Goal: Communication & Community: Share content

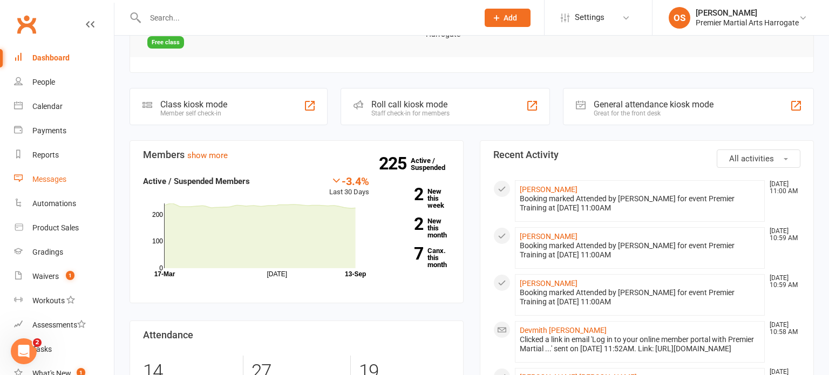
click at [69, 186] on link "Messages" at bounding box center [64, 179] width 100 height 24
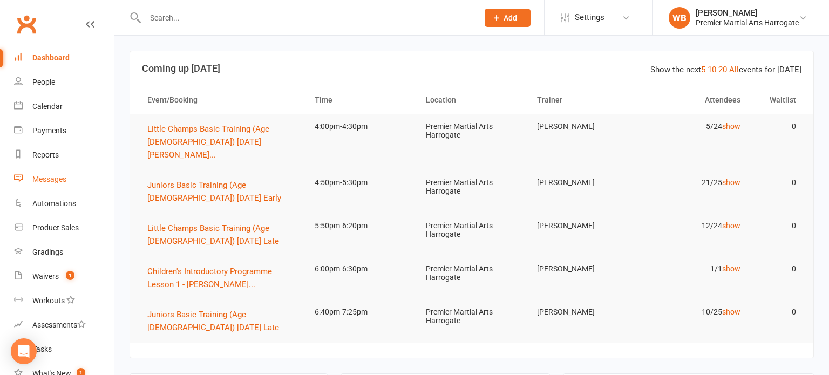
click at [85, 176] on link "Messages" at bounding box center [64, 179] width 100 height 24
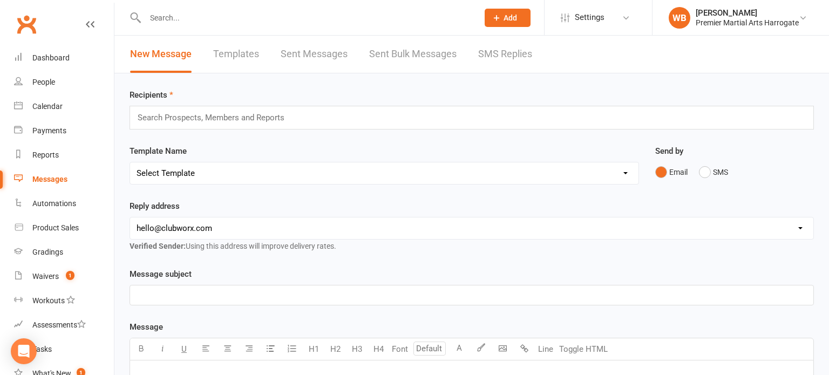
click at [224, 178] on select "Select Template [Email] Child Lead 1st Email [SMS] Child Lead 1st SMS [Email] C…" at bounding box center [384, 173] width 508 height 22
select select "18"
click at [130, 162] on select "Select Template [Email] Child Lead 1st Email [SMS] Child Lead 1st SMS [Email] C…" at bounding box center [384, 173] width 508 height 22
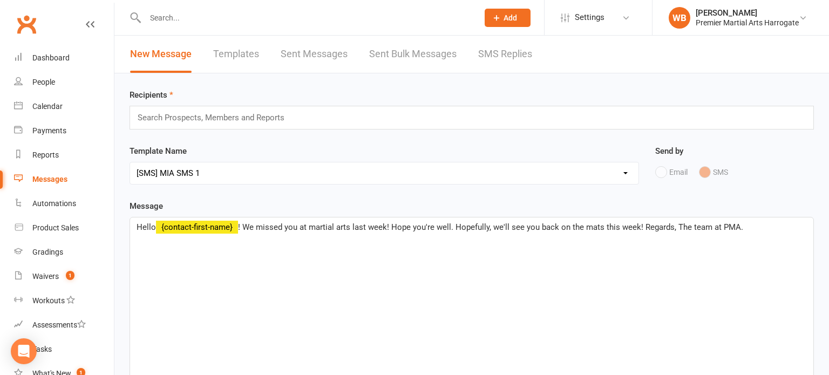
click at [245, 115] on input "text" at bounding box center [216, 118] width 158 height 14
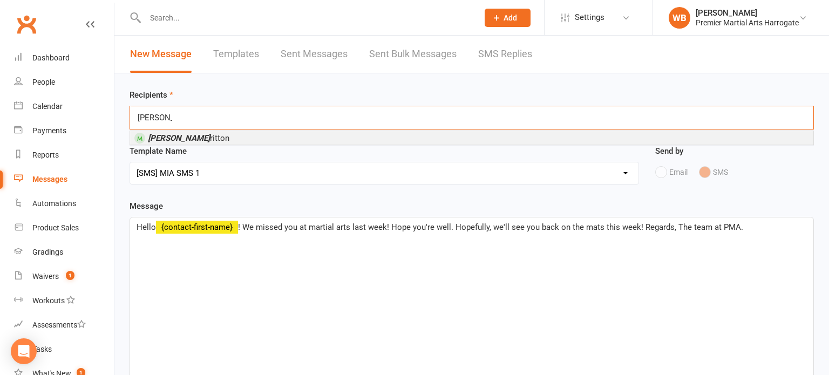
type input "[PERSON_NAME]"
click at [183, 138] on span "[PERSON_NAME]" at bounding box center [188, 138] width 81 height 10
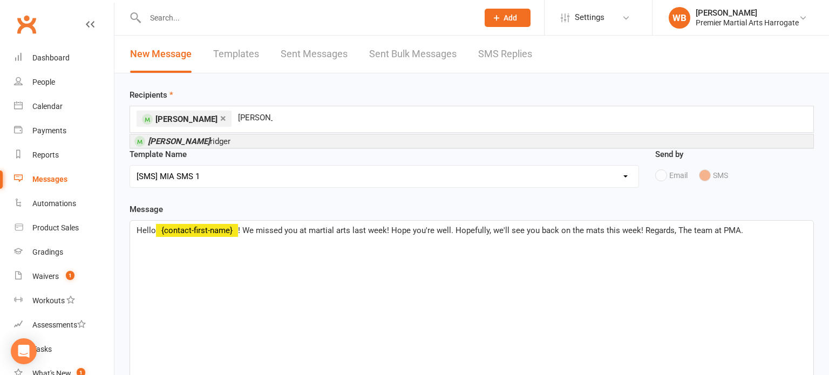
type input "[PERSON_NAME]"
click at [191, 139] on span "[PERSON_NAME]" at bounding box center [189, 142] width 83 height 10
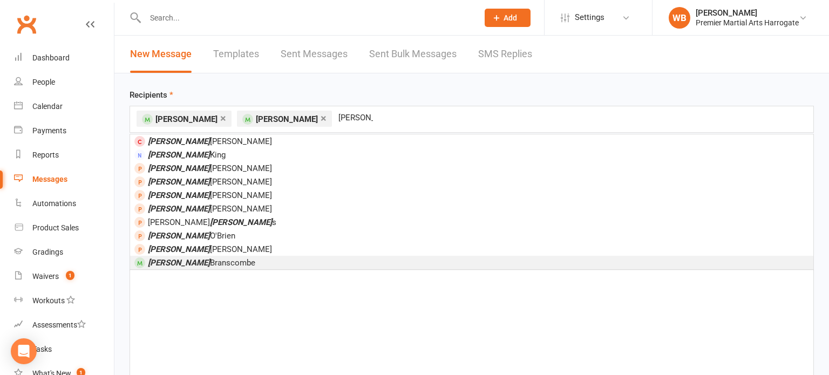
type input "[PERSON_NAME]"
click at [224, 258] on span "[PERSON_NAME]" at bounding box center [201, 263] width 107 height 10
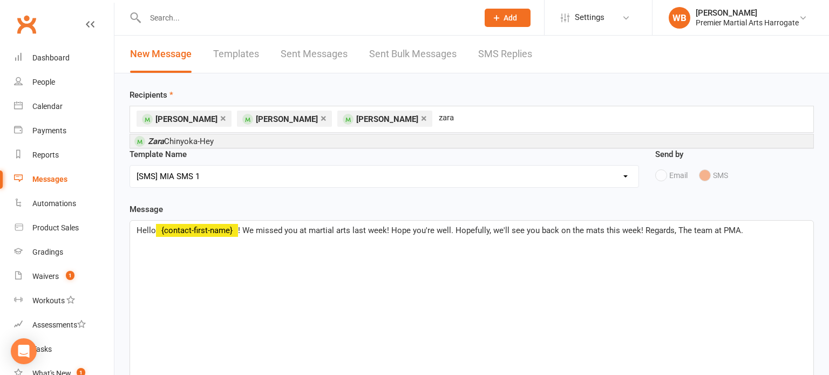
type input "zara"
click at [244, 140] on li "[PERSON_NAME]-Hey" at bounding box center [471, 140] width 683 height 13
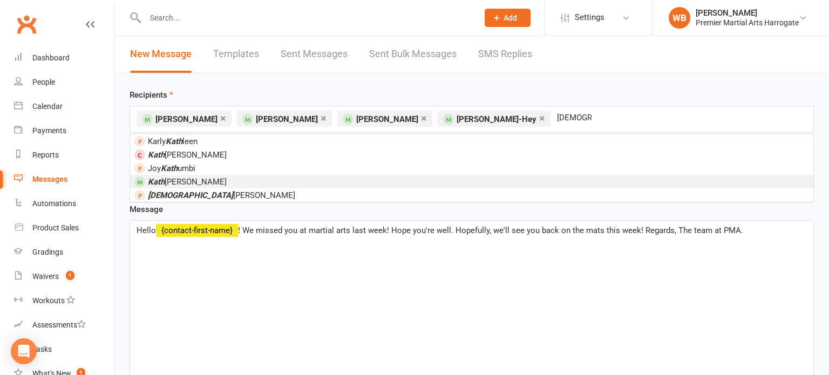
type input "[DEMOGRAPHIC_DATA]"
click at [227, 183] on span "[PERSON_NAME]" at bounding box center [187, 182] width 79 height 10
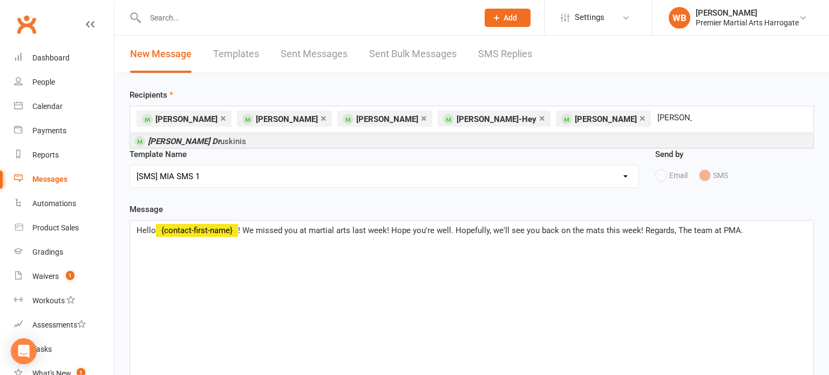
type input "[PERSON_NAME] dr"
click at [194, 143] on span "[PERSON_NAME] Dr uskinis" at bounding box center [197, 142] width 98 height 10
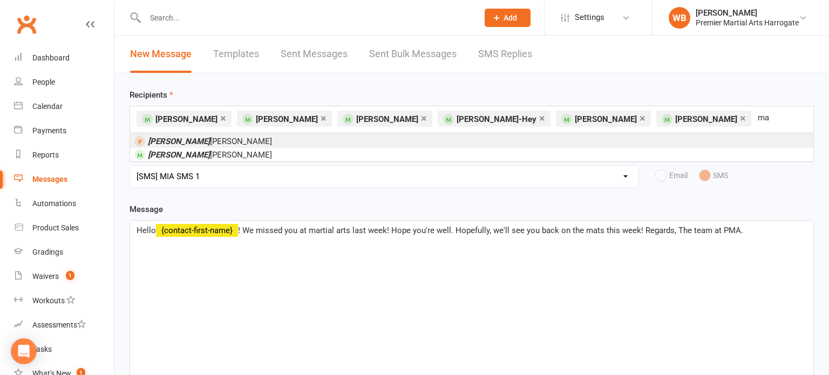
type input "m"
type input "[PERSON_NAME]"
click at [180, 134] on li "[PERSON_NAME]" at bounding box center [471, 140] width 683 height 13
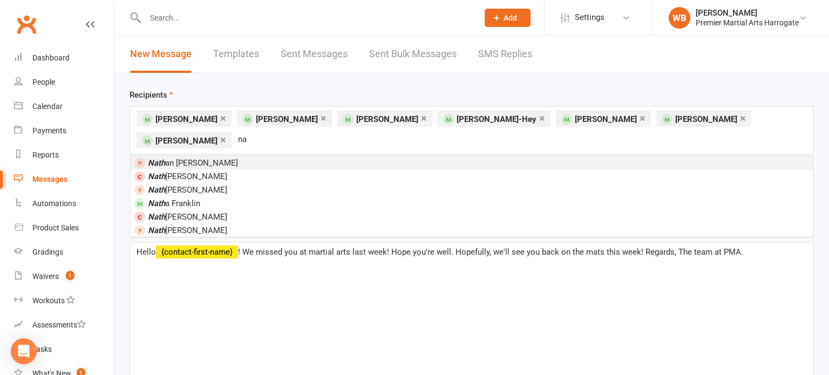
type input "n"
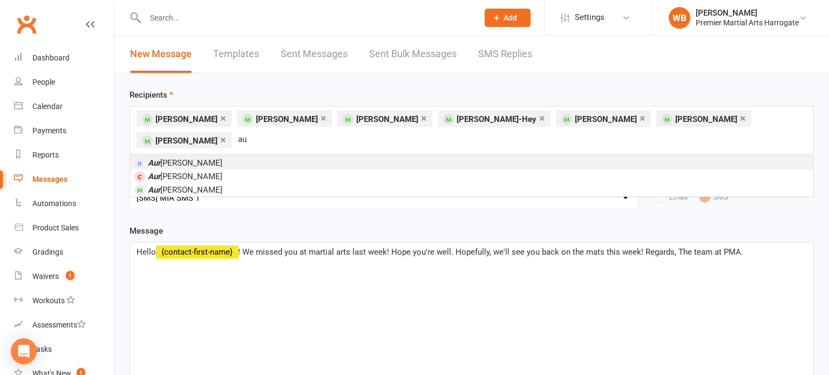
type input "a"
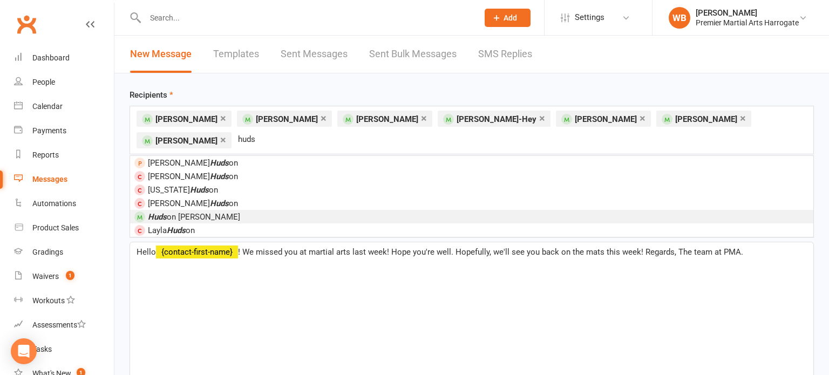
type input "huds"
click at [213, 217] on li "Huds on [PERSON_NAME]" at bounding box center [471, 216] width 683 height 13
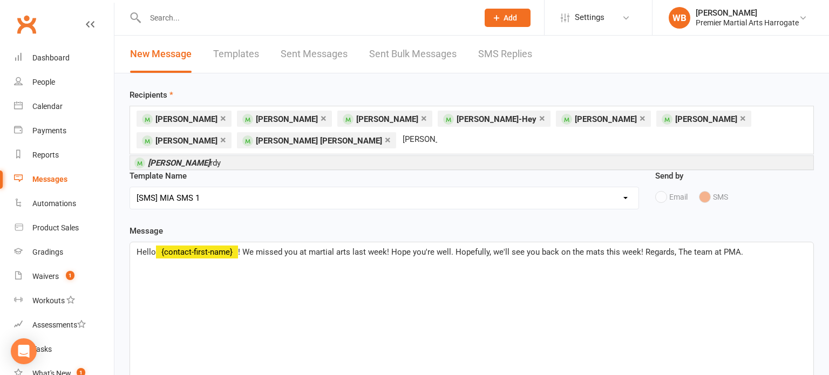
type input "[PERSON_NAME]"
click at [210, 168] on li "[PERSON_NAME] rdy" at bounding box center [471, 162] width 683 height 13
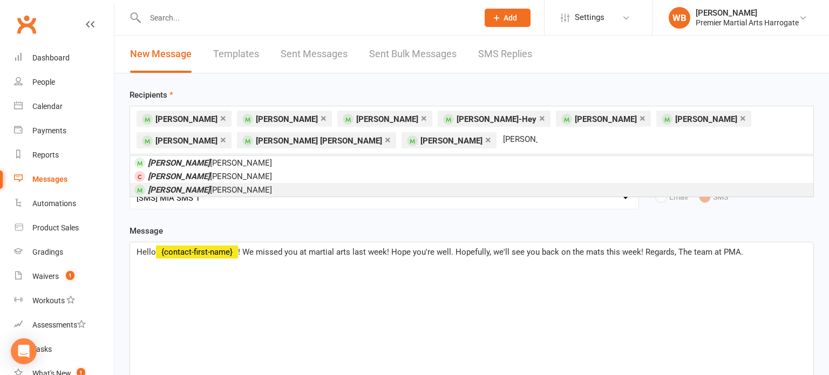
type input "[PERSON_NAME]"
click at [208, 187] on li "[PERSON_NAME] [PERSON_NAME]" at bounding box center [471, 189] width 683 height 13
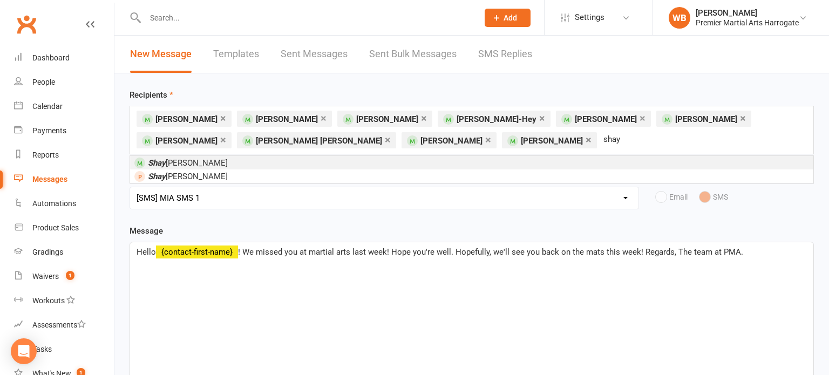
type input "shay"
click at [190, 163] on span "[PERSON_NAME]" at bounding box center [188, 163] width 80 height 10
type input "[PERSON_NAME]"
click at [209, 160] on li "[PERSON_NAME]" at bounding box center [471, 162] width 683 height 13
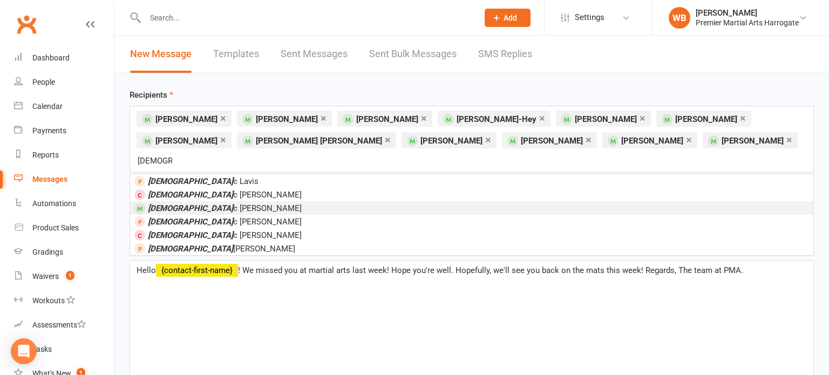
type input "[DEMOGRAPHIC_DATA]"
click at [220, 201] on li "[PERSON_NAME]" at bounding box center [471, 207] width 683 height 13
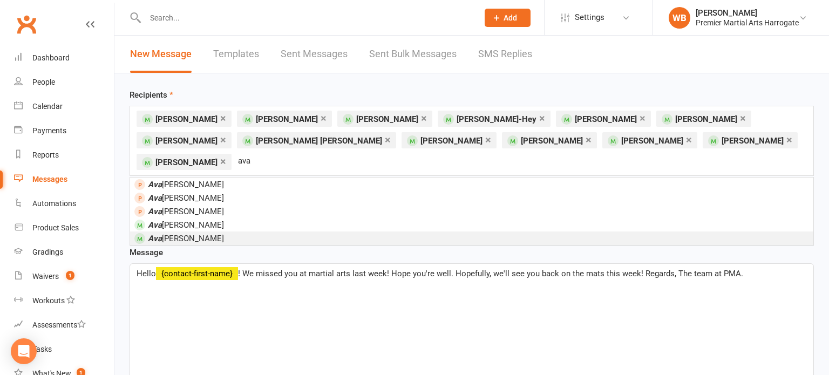
type input "ava"
click at [209, 234] on li "[PERSON_NAME]" at bounding box center [471, 237] width 683 height 13
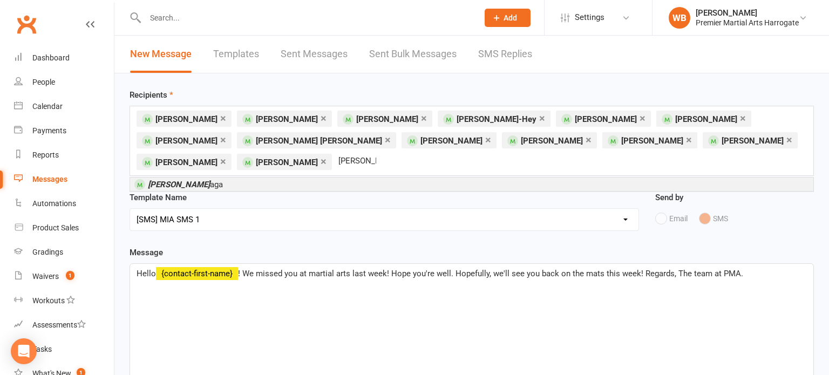
type input "[PERSON_NAME]"
click at [208, 178] on li "[PERSON_NAME]" at bounding box center [471, 184] width 683 height 13
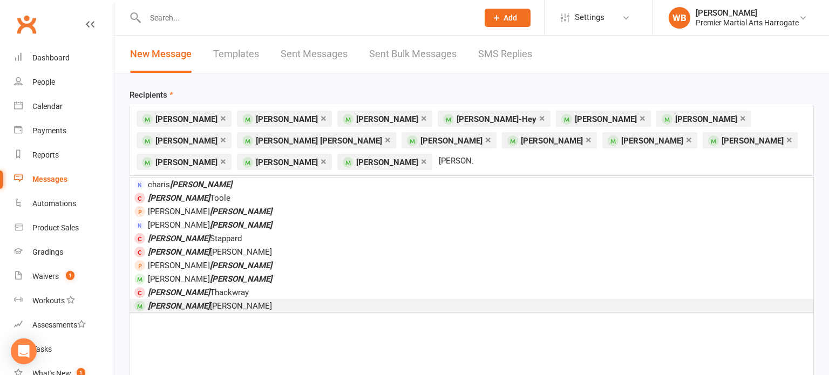
type input "[PERSON_NAME]"
click at [200, 303] on li "[PERSON_NAME]" at bounding box center [471, 305] width 683 height 13
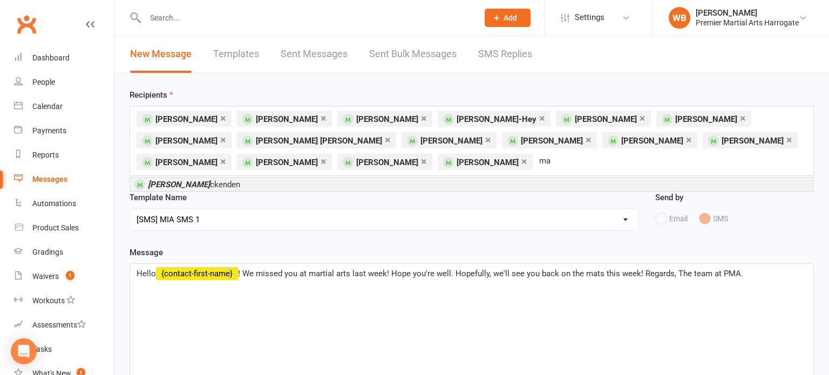
type input "m"
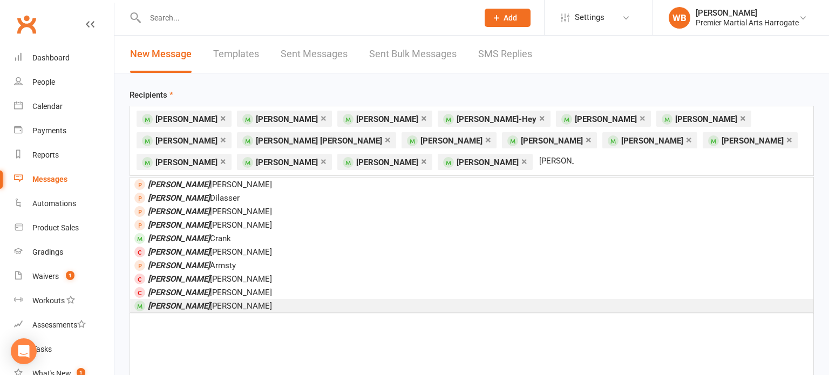
type input "[PERSON_NAME]"
click at [185, 309] on li "[PERSON_NAME]" at bounding box center [471, 305] width 683 height 13
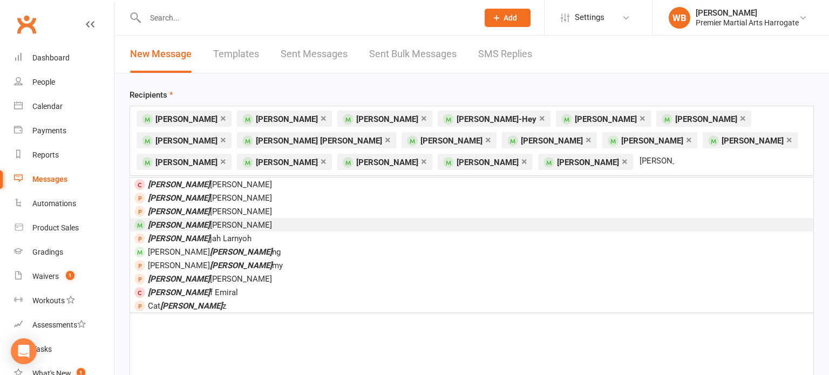
type input "[PERSON_NAME]"
click at [165, 218] on li "[PERSON_NAME]" at bounding box center [471, 224] width 683 height 13
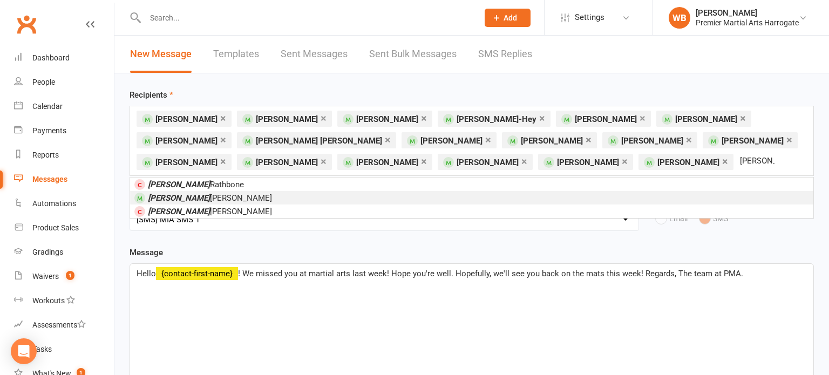
type input "[PERSON_NAME]"
click at [148, 199] on em "[PERSON_NAME]" at bounding box center [179, 198] width 62 height 10
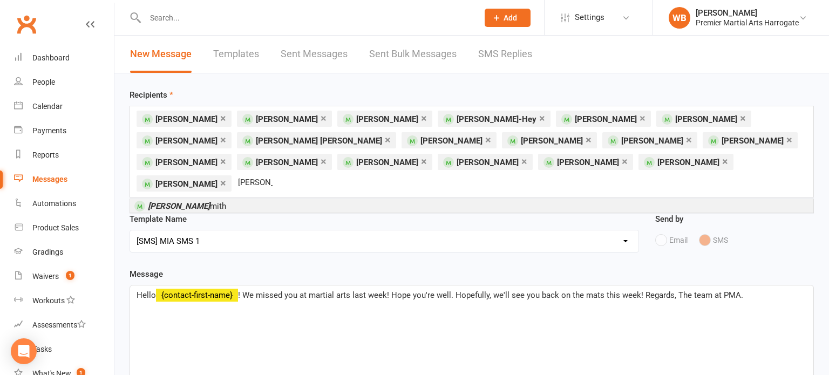
type input "[PERSON_NAME]"
click at [152, 201] on em "[PERSON_NAME]" at bounding box center [179, 206] width 62 height 10
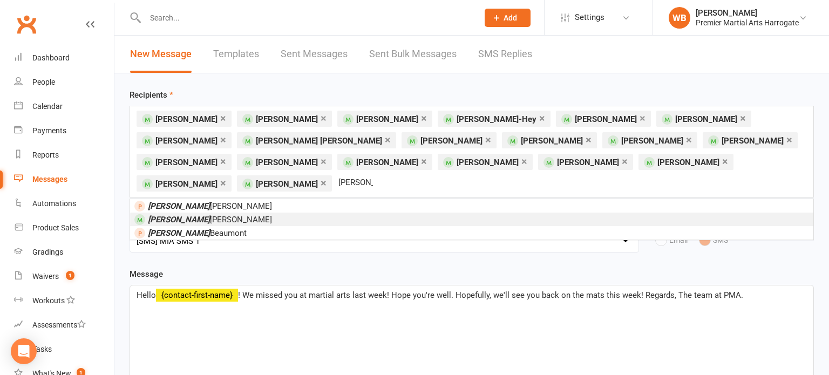
type input "[PERSON_NAME]"
click at [202, 215] on span "[PERSON_NAME] [PERSON_NAME]" at bounding box center [210, 220] width 124 height 10
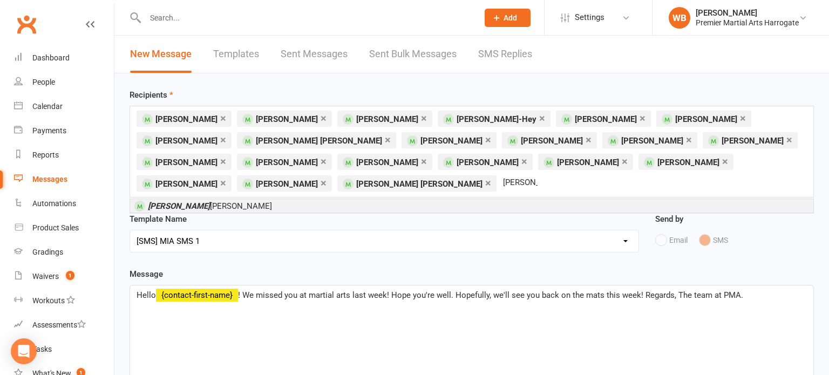
type input "[PERSON_NAME]"
click at [203, 208] on li "[PERSON_NAME] [PERSON_NAME]" at bounding box center [471, 205] width 683 height 13
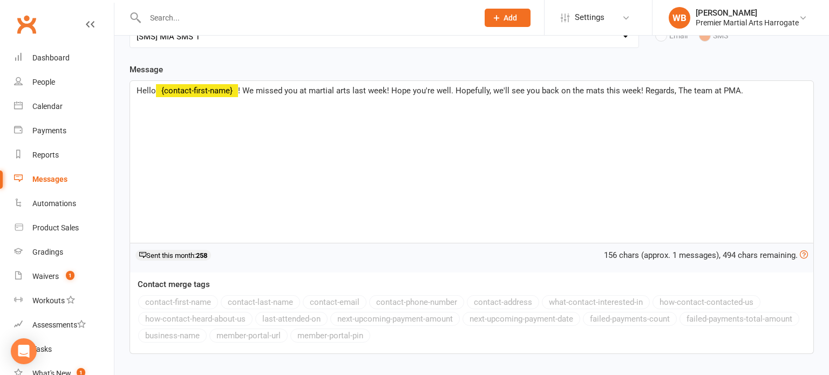
scroll to position [278, 0]
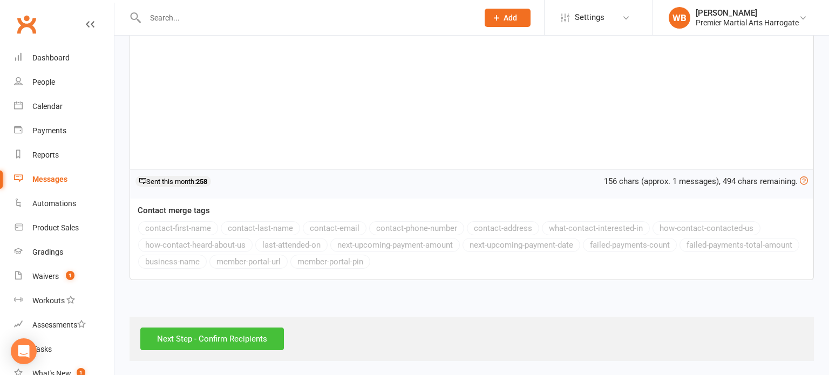
click at [241, 333] on input "Next Step - Confirm Recipients" at bounding box center [212, 339] width 144 height 23
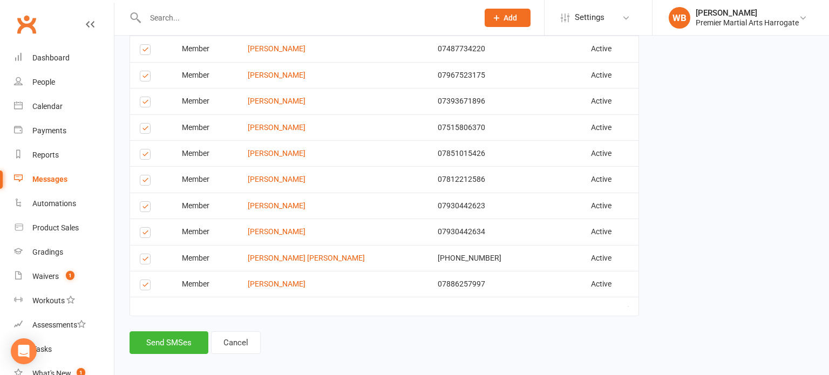
scroll to position [563, 0]
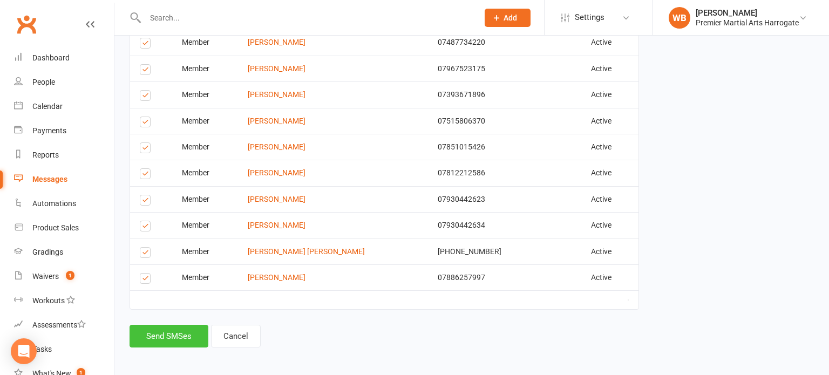
click at [188, 329] on button "Send SMSes" at bounding box center [168, 336] width 79 height 23
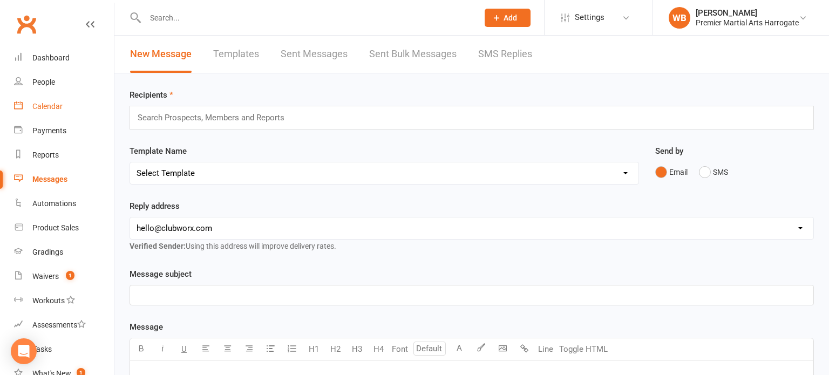
click at [88, 101] on link "Calendar" at bounding box center [64, 106] width 100 height 24
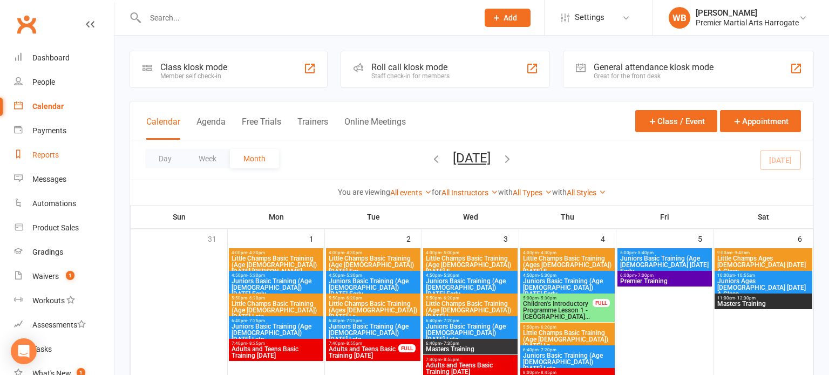
click at [56, 162] on link "Reports" at bounding box center [64, 155] width 100 height 24
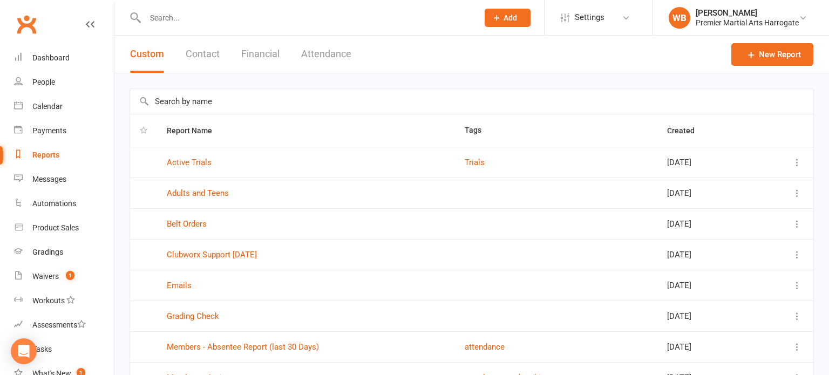
scroll to position [161, 0]
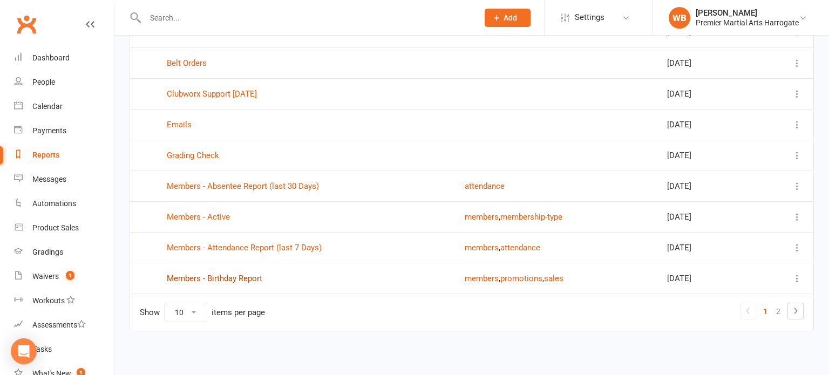
click at [238, 274] on link "Members - Birthday Report" at bounding box center [215, 279] width 96 height 10
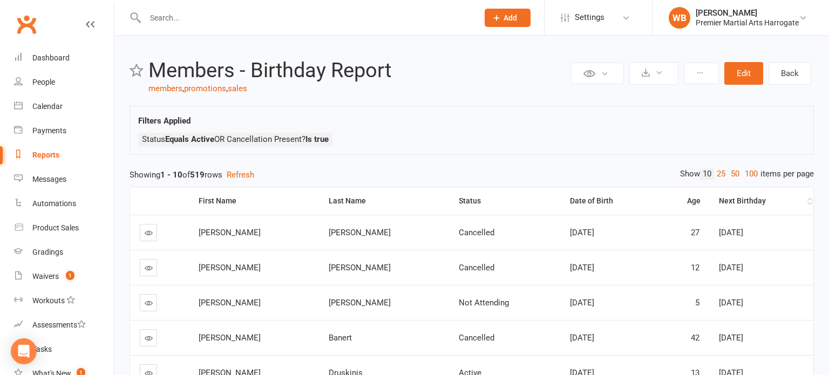
click at [784, 209] on th "Next Birthday" at bounding box center [761, 201] width 104 height 28
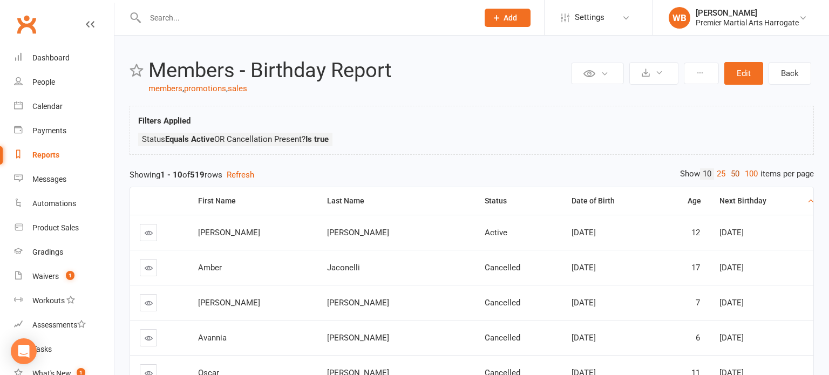
click at [736, 174] on link "50" at bounding box center [735, 173] width 14 height 11
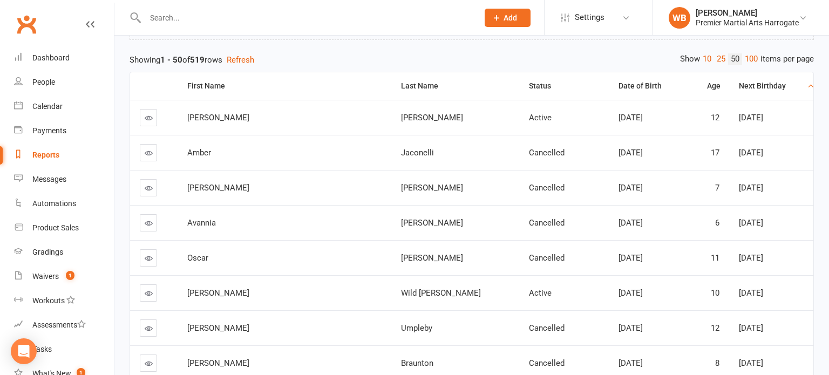
scroll to position [117, 0]
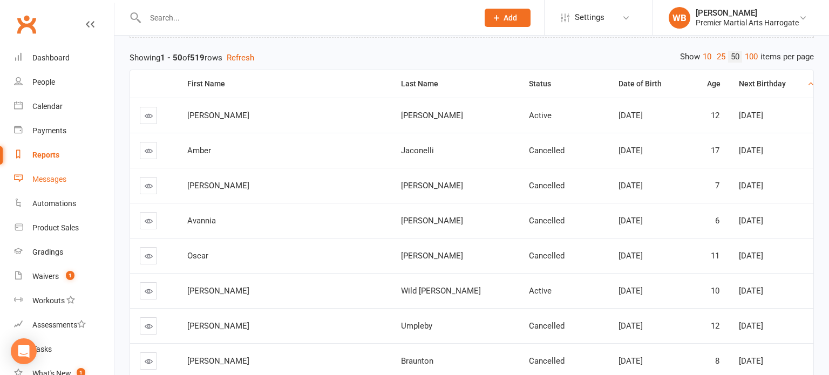
click at [97, 175] on link "Messages" at bounding box center [64, 179] width 100 height 24
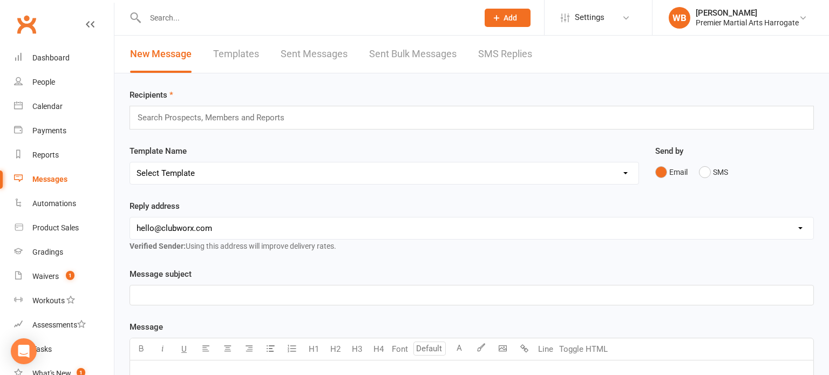
click at [514, 62] on link "SMS Replies" at bounding box center [505, 54] width 54 height 37
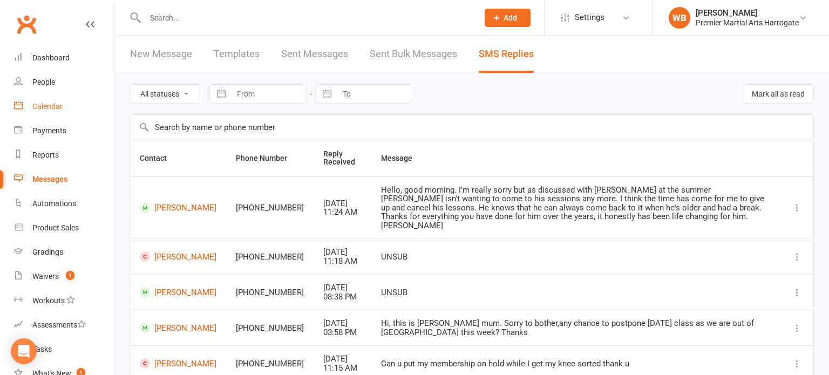
click at [47, 101] on link "Calendar" at bounding box center [64, 106] width 100 height 24
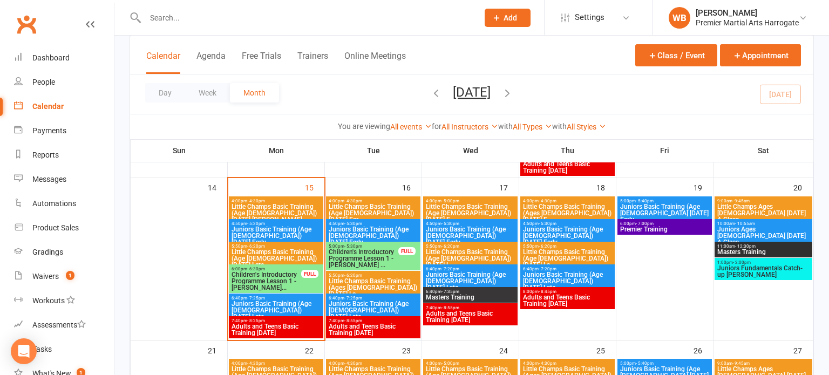
scroll to position [418, 0]
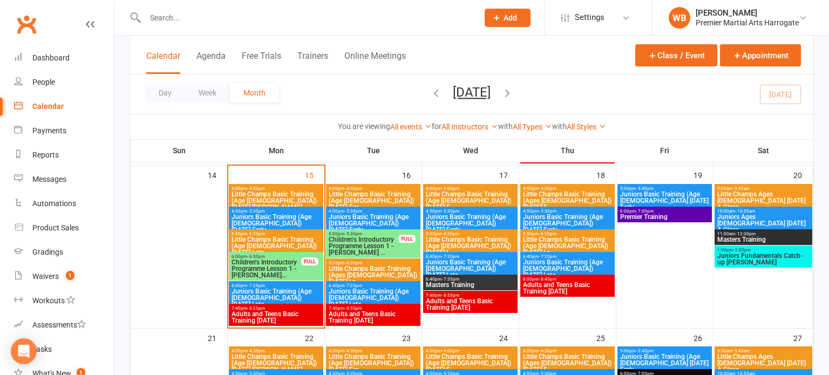
click at [284, 185] on div "4:00pm - 4:30pm Little Champs Basic Training (Age [DEMOGRAPHIC_DATA]) [DATE] [P…" at bounding box center [276, 198] width 94 height 29
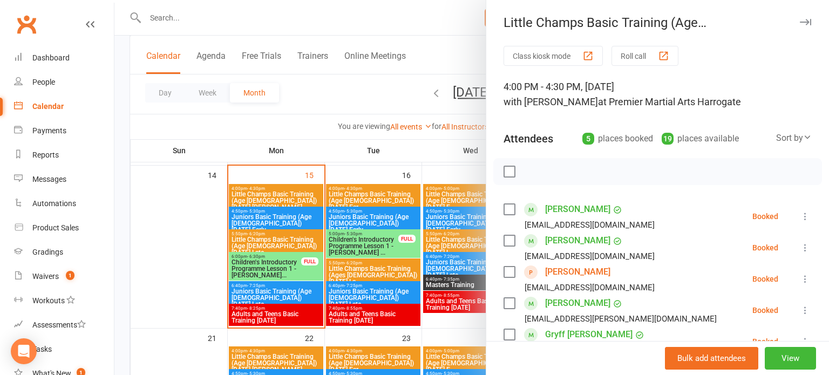
scroll to position [168, 0]
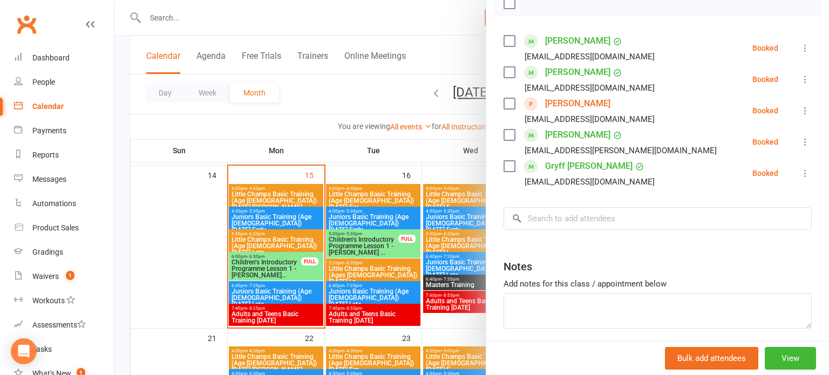
click at [347, 192] on div at bounding box center [471, 187] width 714 height 375
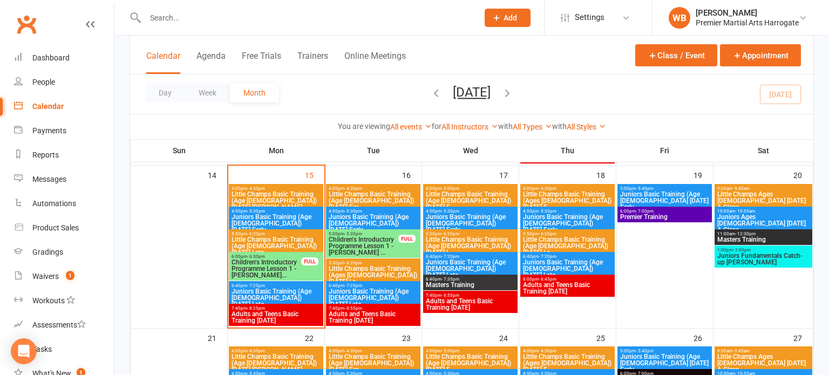
click at [318, 200] on span "Little Champs Basic Training (Age [DEMOGRAPHIC_DATA]) [DATE] [PERSON_NAME]..." at bounding box center [276, 200] width 90 height 19
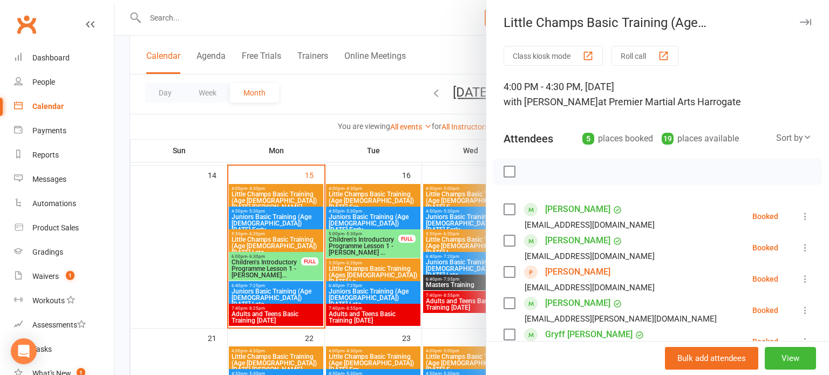
click at [373, 203] on div at bounding box center [471, 187] width 714 height 375
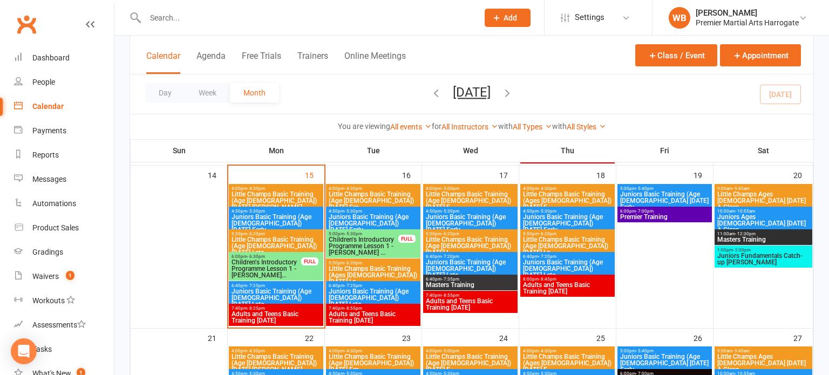
click at [295, 220] on span "Juniors Basic Training (Age [DEMOGRAPHIC_DATA]) [DATE] Early" at bounding box center [276, 223] width 90 height 19
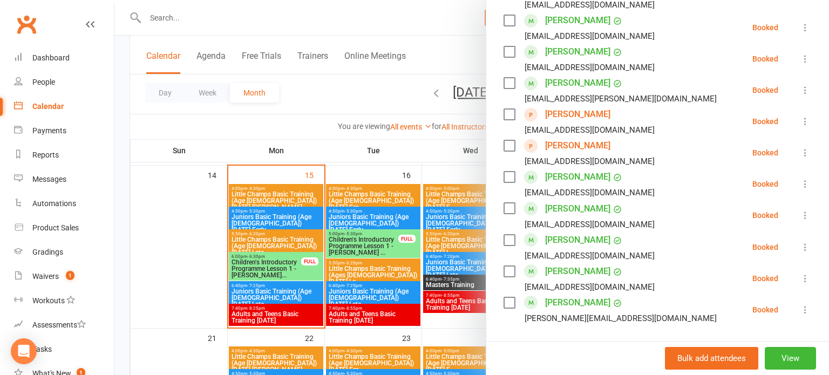
scroll to position [0, 0]
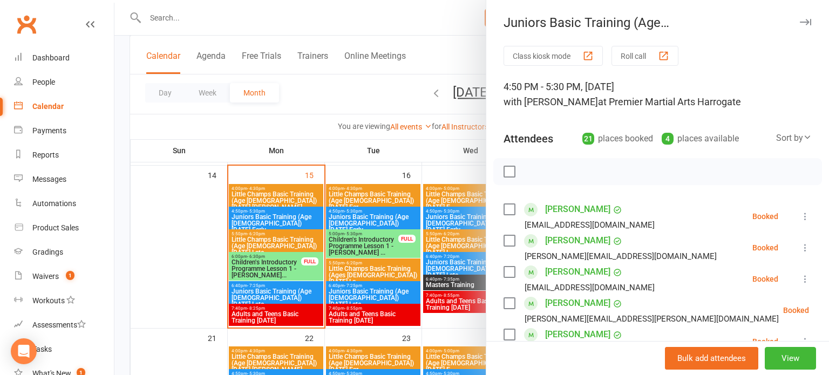
click at [269, 223] on div at bounding box center [471, 187] width 714 height 375
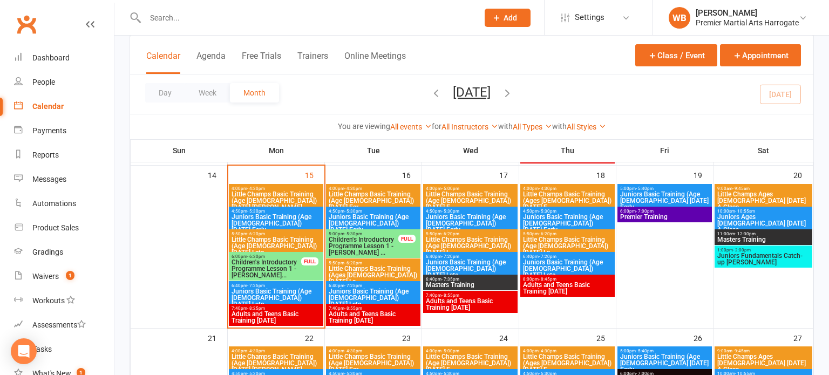
click at [271, 236] on span "Little Champs Basic Training (Age [DEMOGRAPHIC_DATA]) [DATE] Late" at bounding box center [276, 245] width 90 height 19
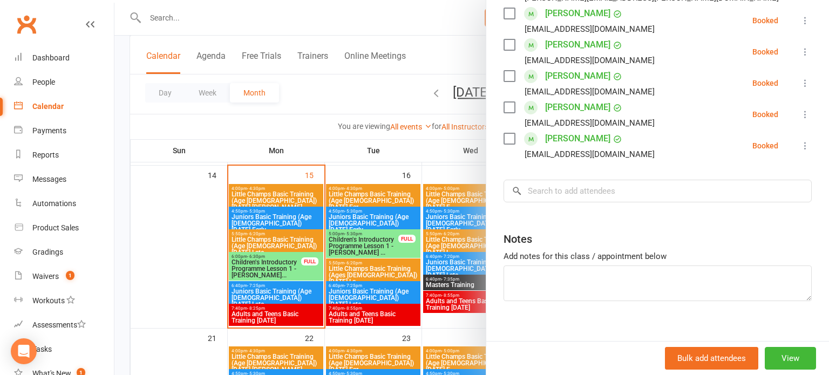
scroll to position [428, 0]
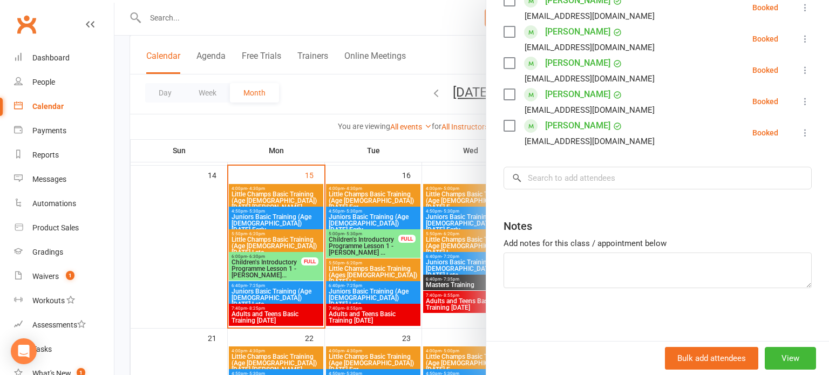
click at [241, 279] on div at bounding box center [471, 187] width 714 height 375
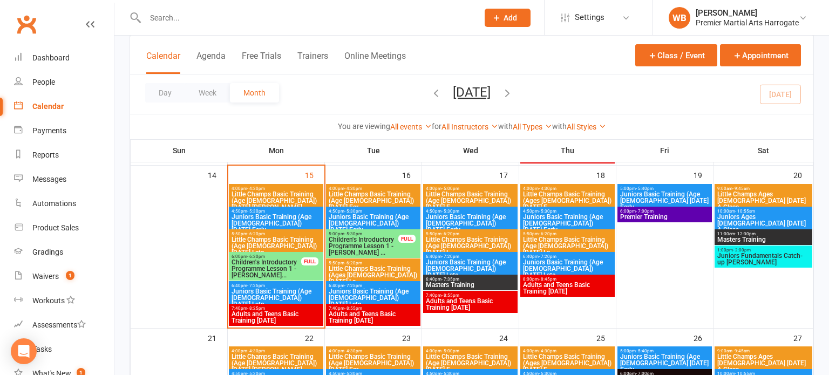
click at [261, 295] on span "Juniors Basic Training (Age [DEMOGRAPHIC_DATA]) [DATE] Late" at bounding box center [276, 297] width 90 height 19
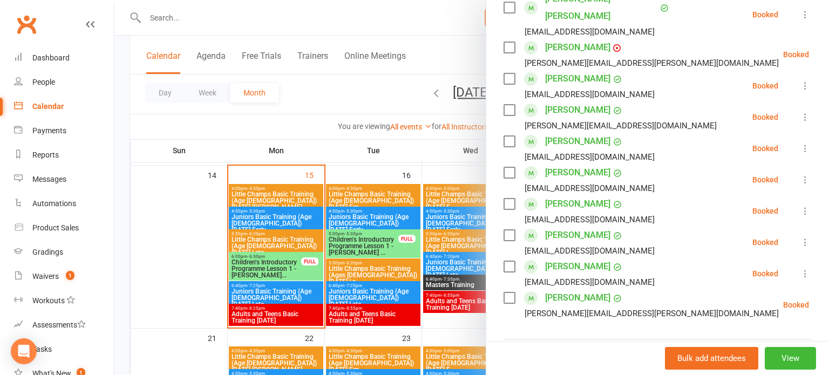
scroll to position [218, 0]
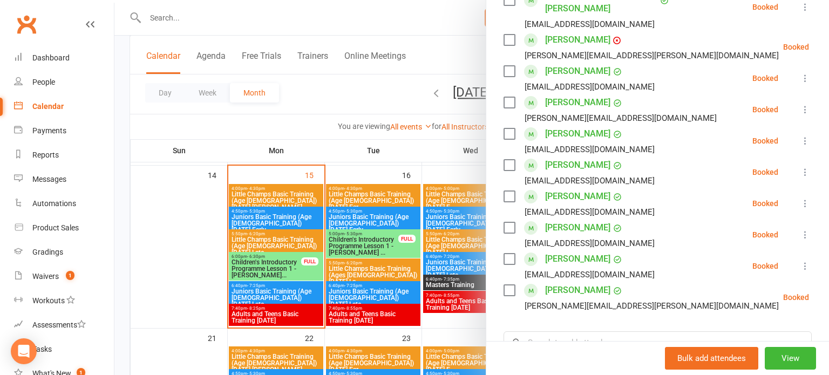
click at [274, 263] on div at bounding box center [471, 187] width 714 height 375
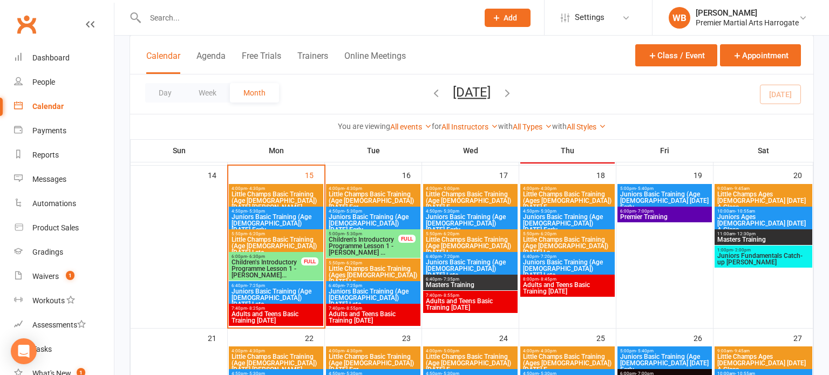
click at [295, 316] on span "Adults and Teens Basic Training [DATE]" at bounding box center [276, 317] width 90 height 13
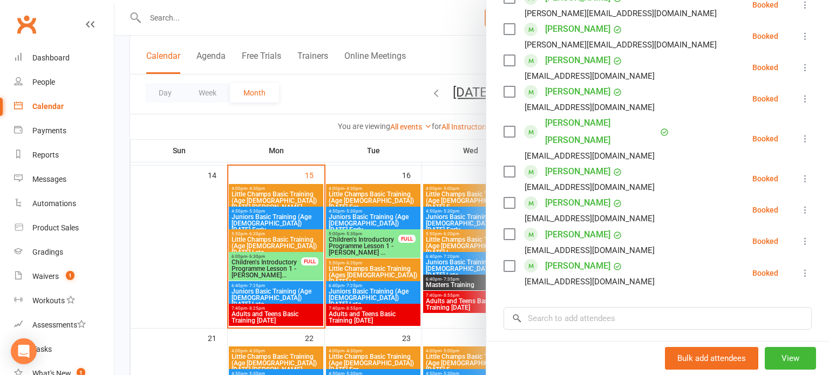
scroll to position [640, 0]
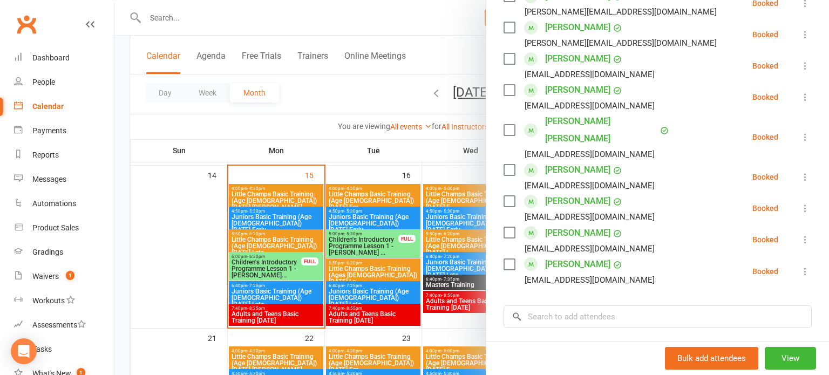
click at [346, 331] on div at bounding box center [471, 187] width 714 height 375
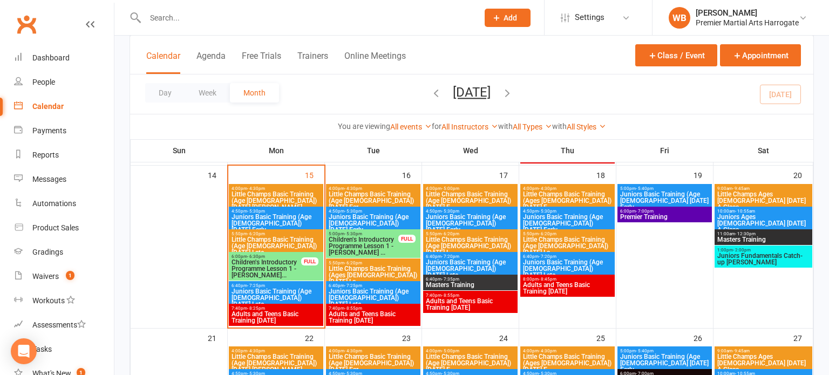
click at [281, 270] on span "Children's Introductory Programme Lesson 1 - [PERSON_NAME]..." at bounding box center [266, 268] width 71 height 19
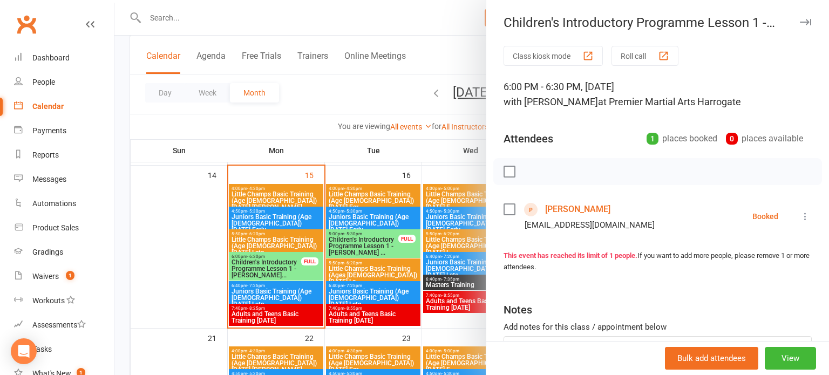
click at [294, 265] on div at bounding box center [471, 187] width 714 height 375
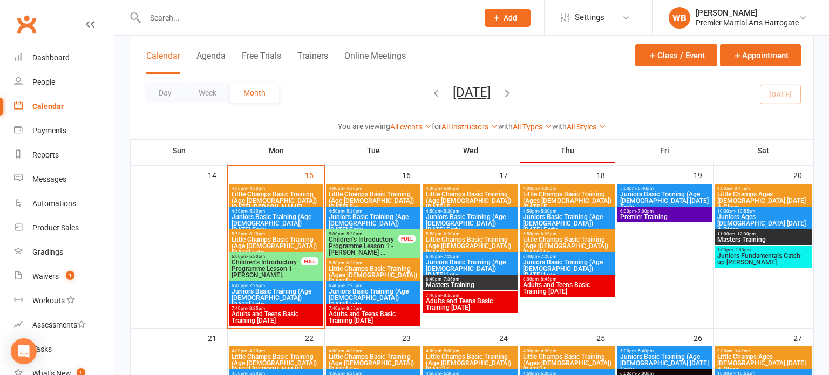
click at [294, 218] on span "Juniors Basic Training (Age [DEMOGRAPHIC_DATA]) [DATE] Early" at bounding box center [276, 223] width 90 height 19
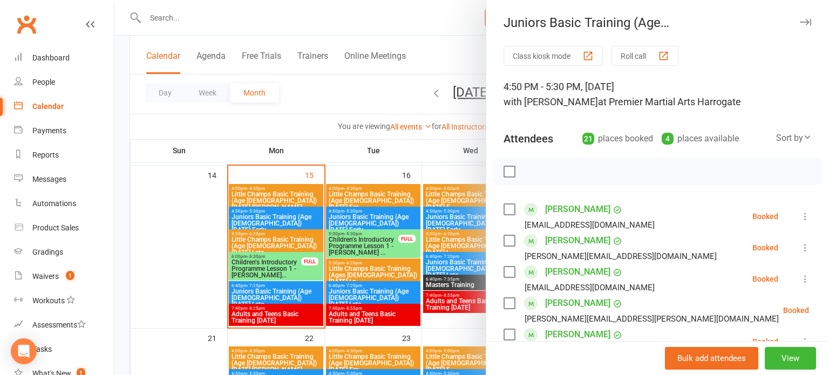
click at [297, 230] on div at bounding box center [471, 187] width 714 height 375
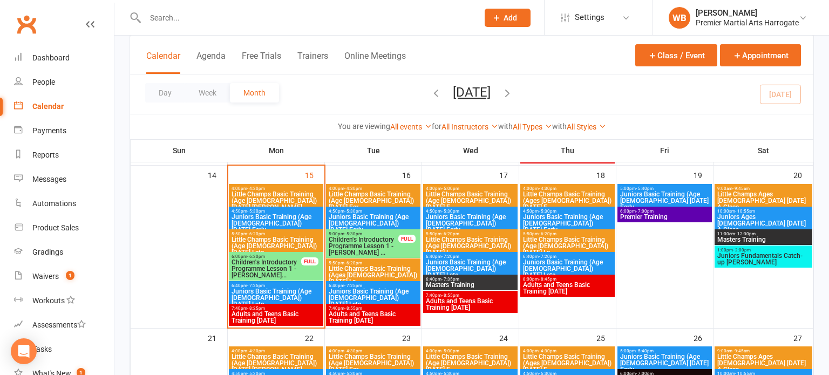
click at [305, 243] on span "Little Champs Basic Training (Age [DEMOGRAPHIC_DATA]) [DATE] Late" at bounding box center [276, 245] width 90 height 19
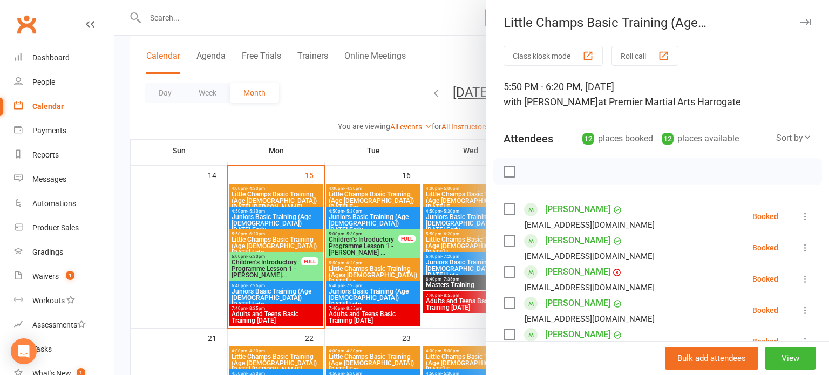
click at [431, 240] on div at bounding box center [471, 187] width 714 height 375
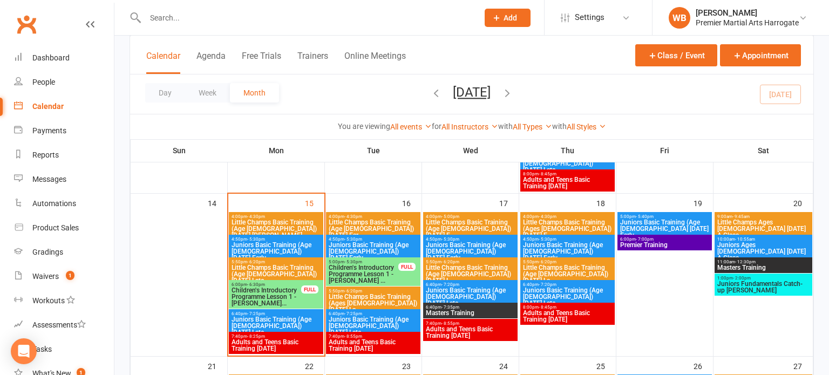
scroll to position [389, 0]
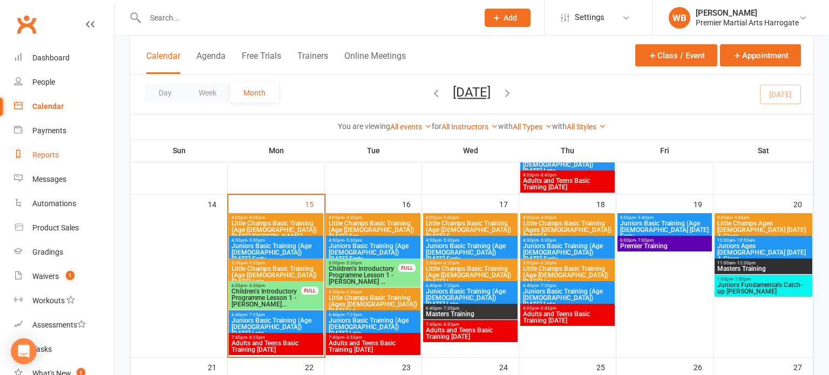
click at [83, 146] on link "Reports" at bounding box center [64, 155] width 100 height 24
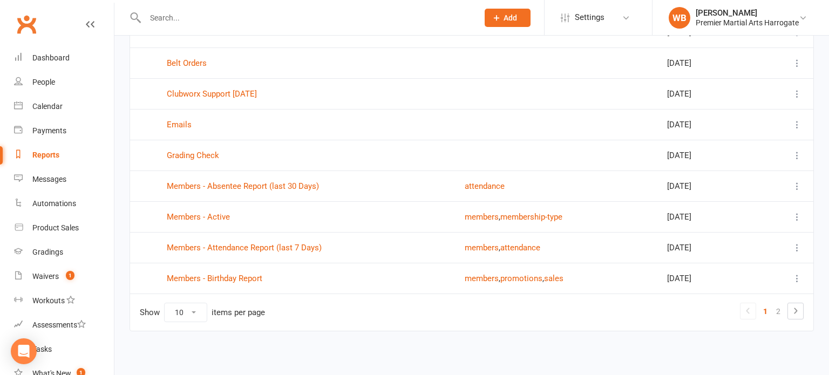
scroll to position [159, 0]
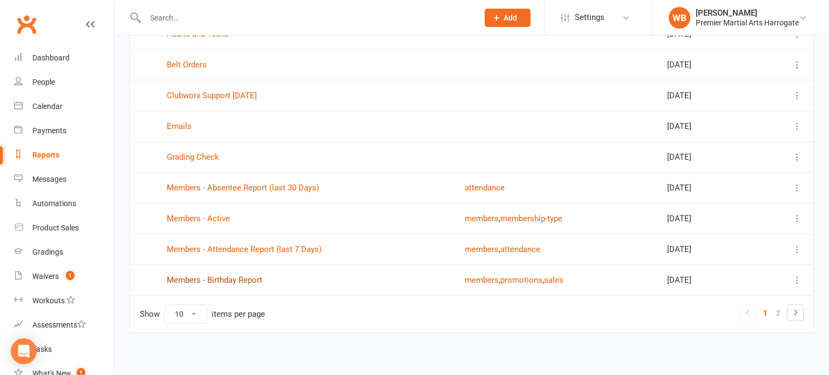
click at [228, 275] on link "Members - Birthday Report" at bounding box center [215, 280] width 96 height 10
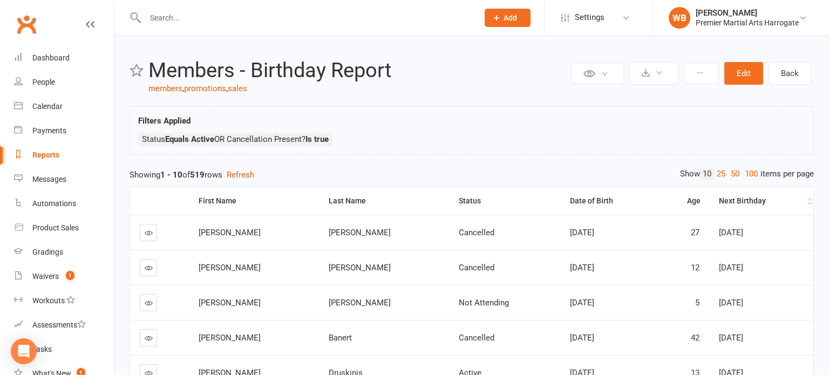
click at [780, 202] on div "Next Birthday" at bounding box center [762, 201] width 86 height 8
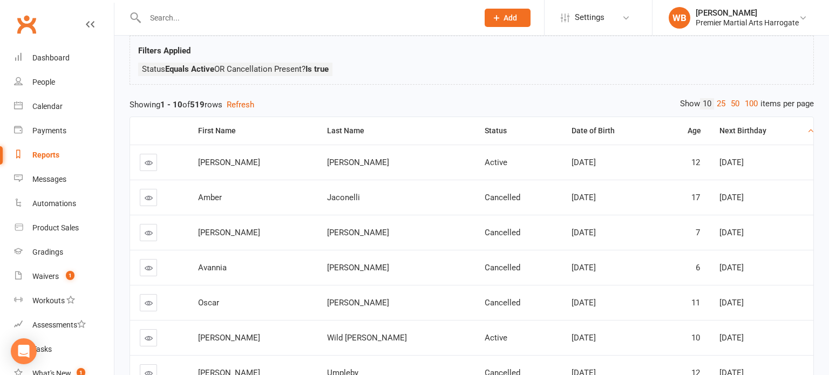
scroll to position [72, 0]
click at [152, 166] on link at bounding box center [148, 160] width 17 height 17
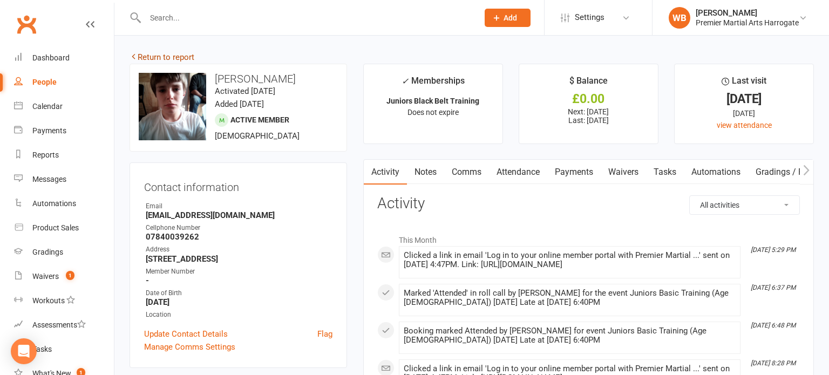
click at [153, 58] on link "Return to report" at bounding box center [161, 57] width 65 height 10
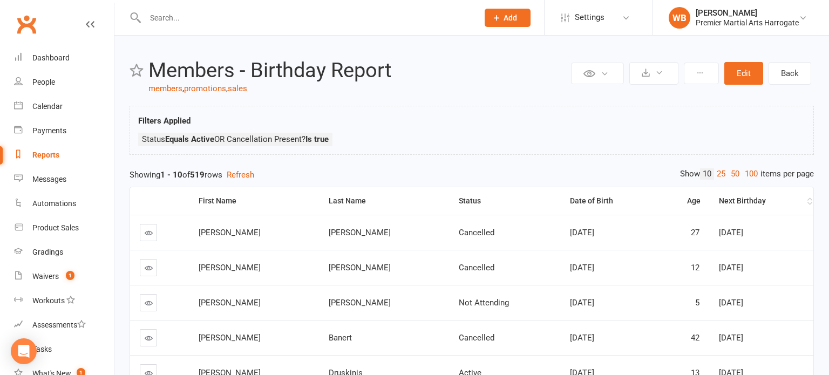
click at [780, 197] on div "Next Birthday" at bounding box center [762, 201] width 86 height 8
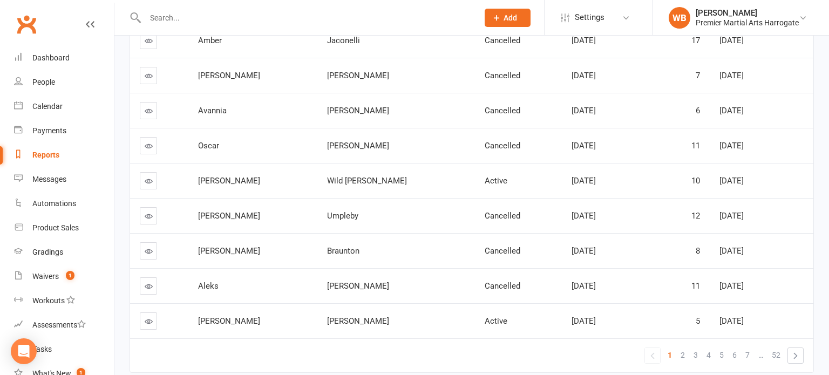
scroll to position [226, 0]
click at [45, 114] on link "Calendar" at bounding box center [64, 106] width 100 height 24
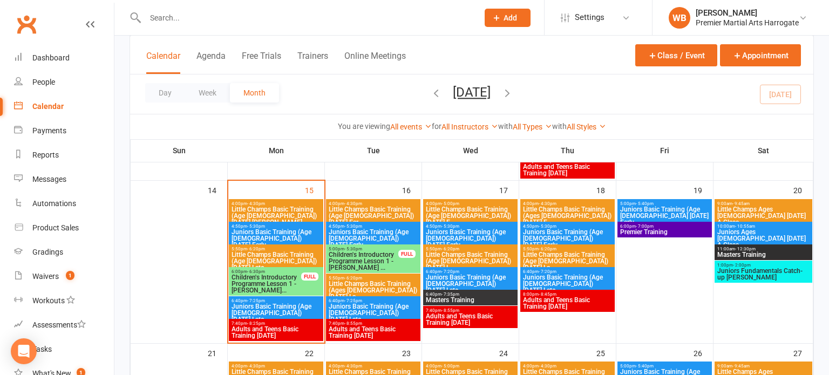
scroll to position [404, 0]
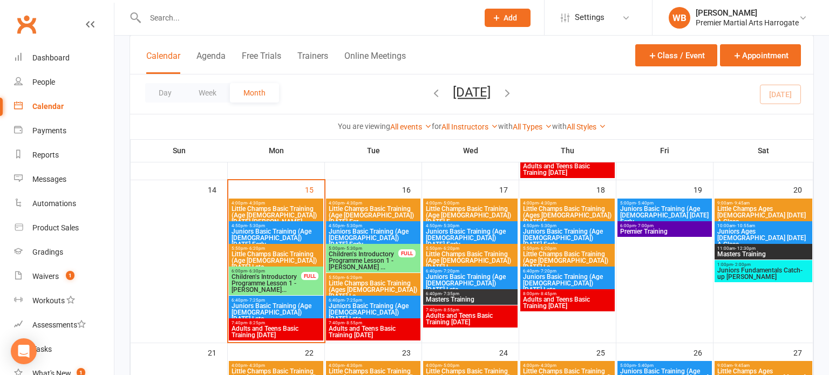
click at [352, 298] on span "- 7:25pm" at bounding box center [353, 300] width 18 height 5
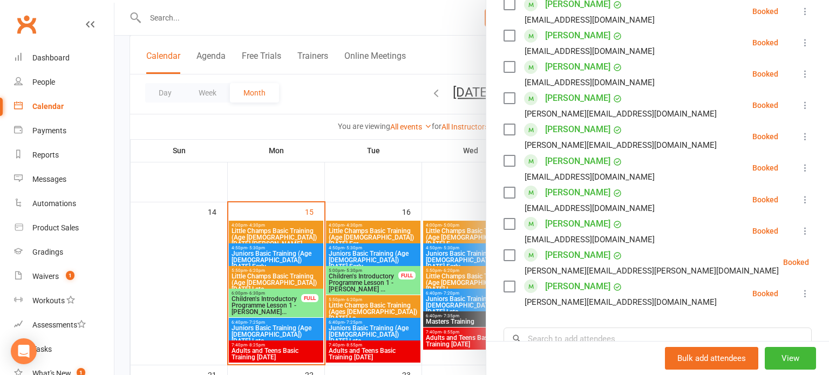
scroll to position [532, 0]
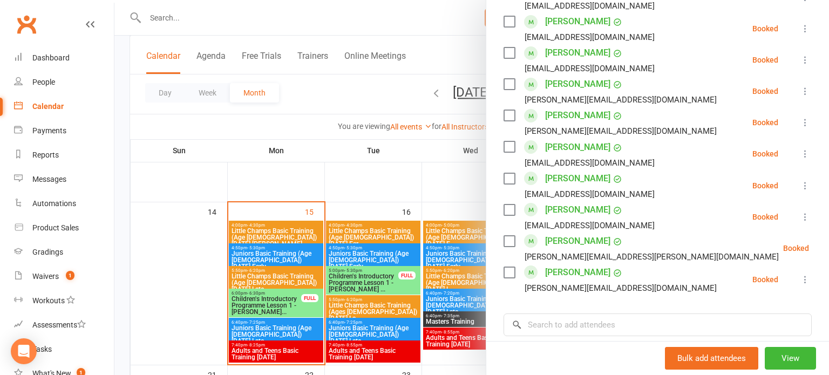
click at [563, 89] on link "[PERSON_NAME]" at bounding box center [577, 84] width 65 height 17
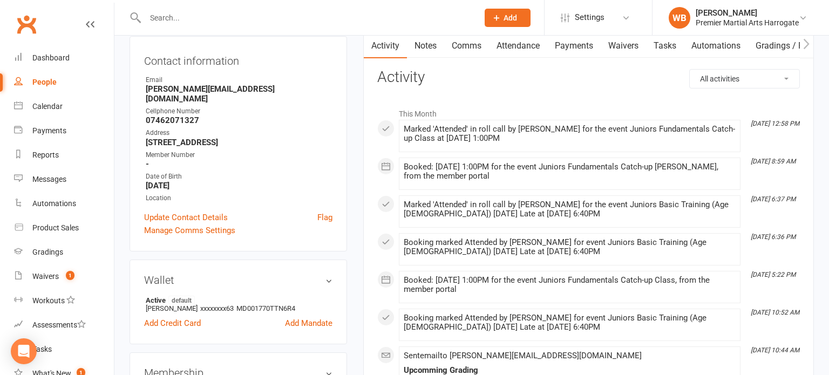
scroll to position [112, 0]
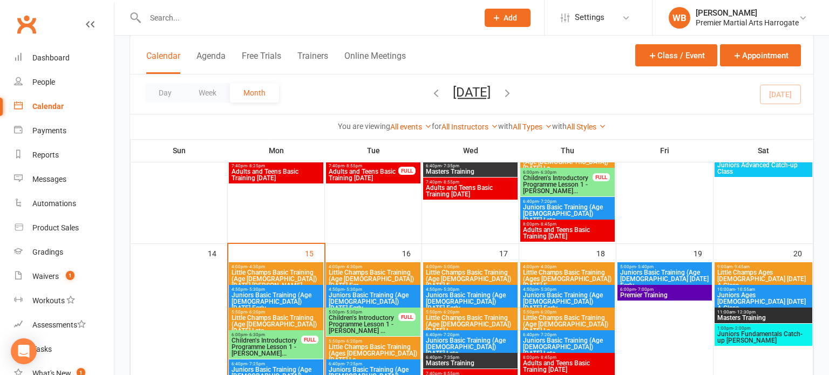
scroll to position [447, 0]
